Goal: Navigation & Orientation: Find specific page/section

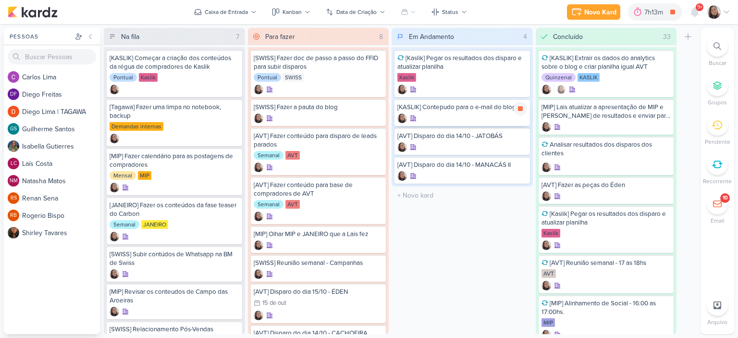
scroll to position [37, 0]
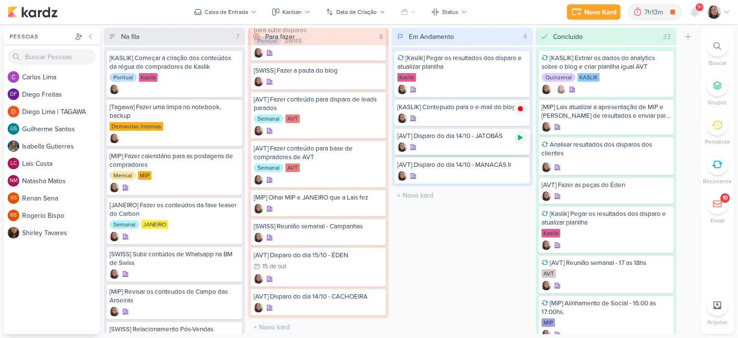
click at [519, 138] on icon at bounding box center [520, 137] width 5 height 5
click at [728, 15] on icon at bounding box center [726, 12] width 8 height 8
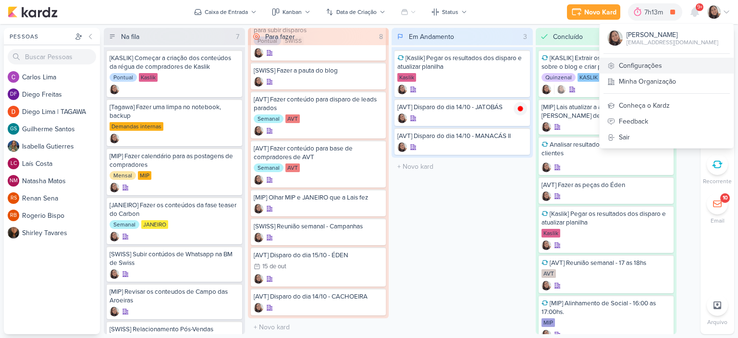
click at [644, 64] on link "Configurações" at bounding box center [666, 66] width 134 height 16
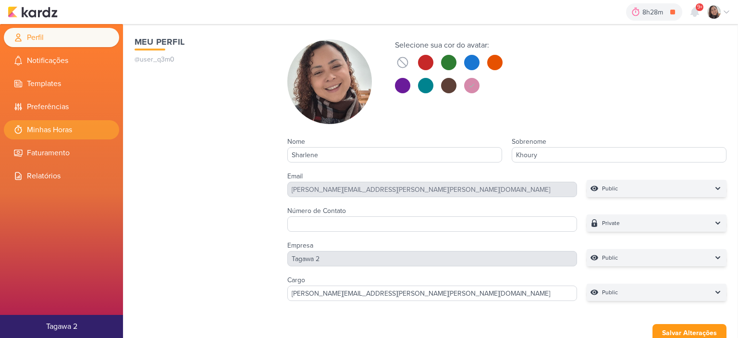
click at [44, 131] on li "Minhas Horas" at bounding box center [61, 129] width 115 height 19
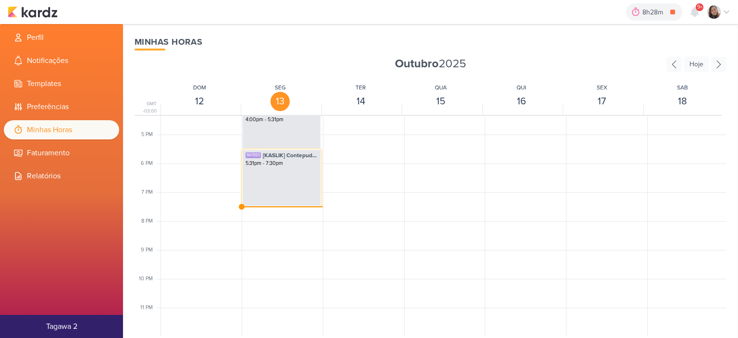
scroll to position [423, 0]
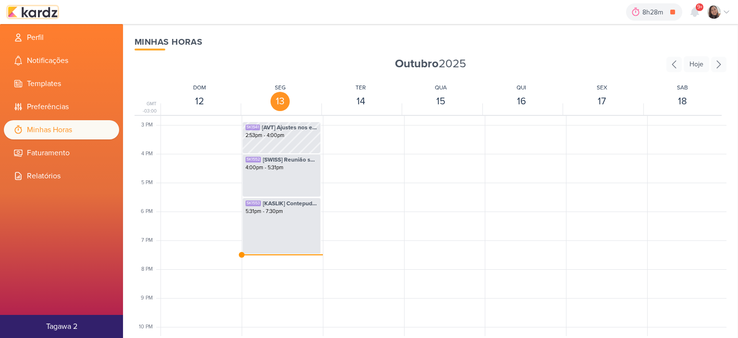
click at [40, 12] on img at bounding box center [33, 12] width 50 height 12
